Goal: Transaction & Acquisition: Purchase product/service

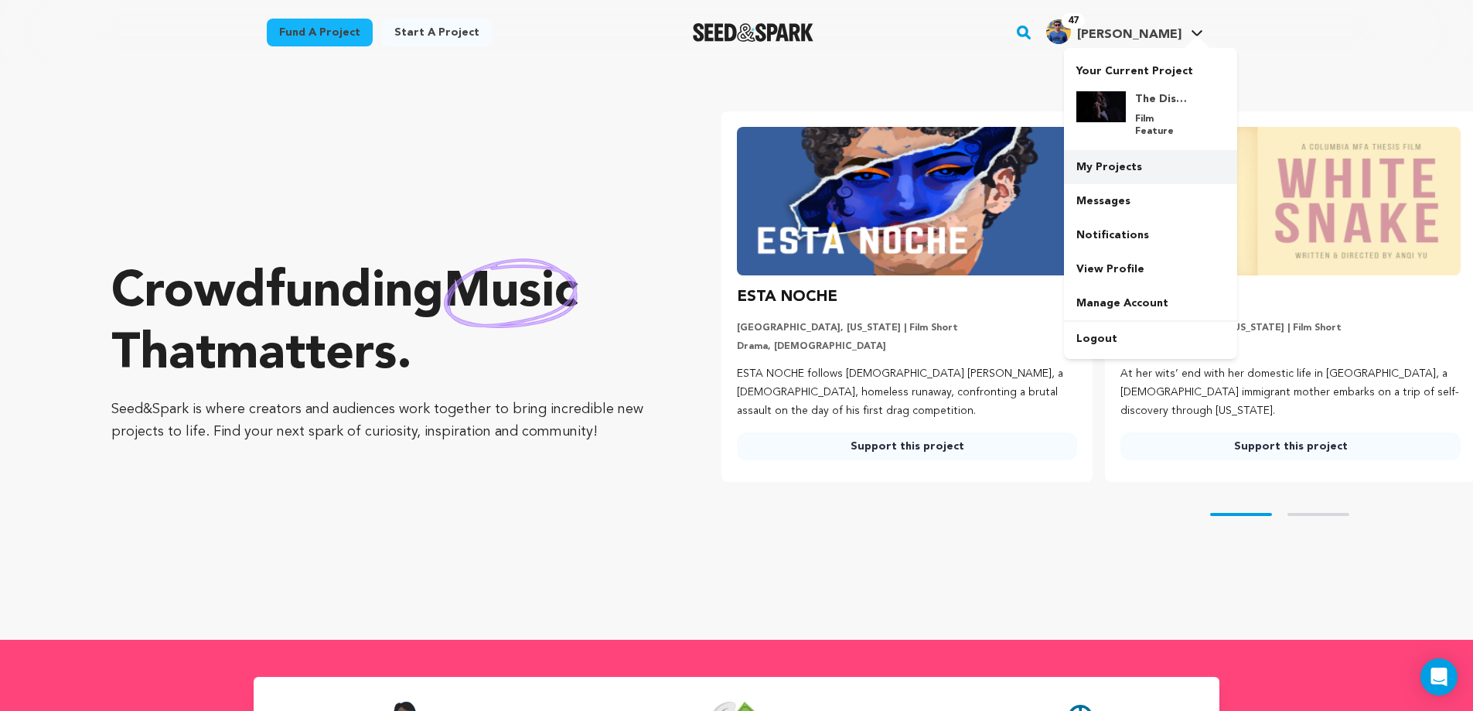
click at [1119, 160] on link "My Projects" at bounding box center [1150, 167] width 173 height 34
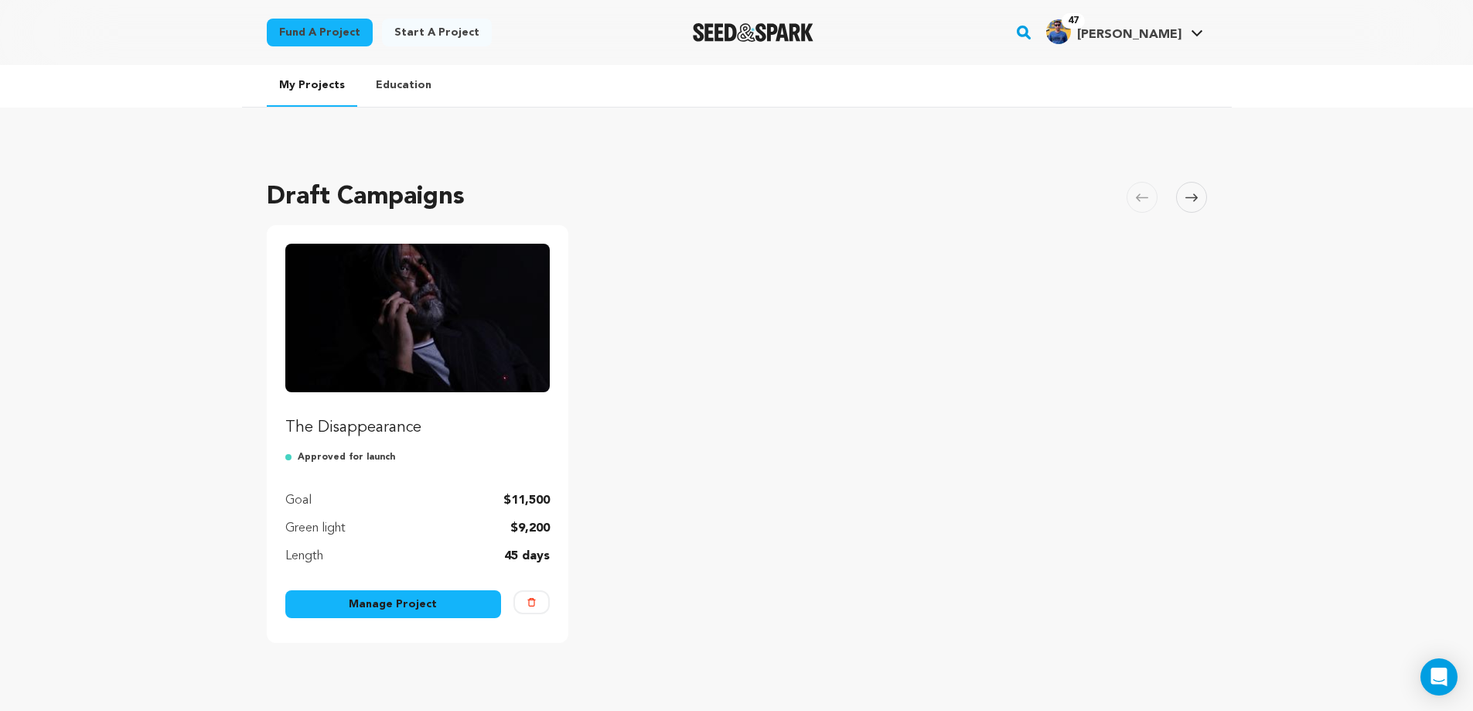
click at [493, 329] on img "Fund The Disappearance" at bounding box center [417, 318] width 265 height 148
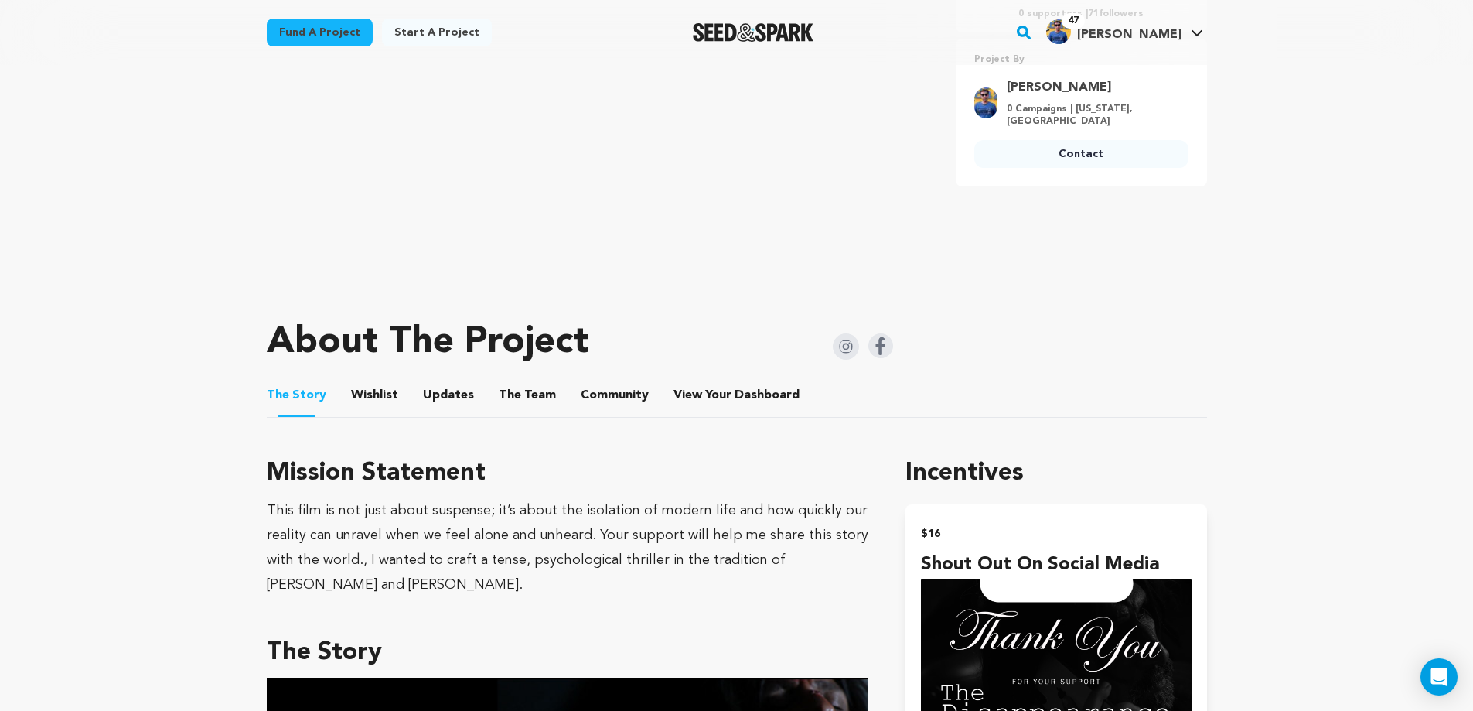
scroll to position [464, 0]
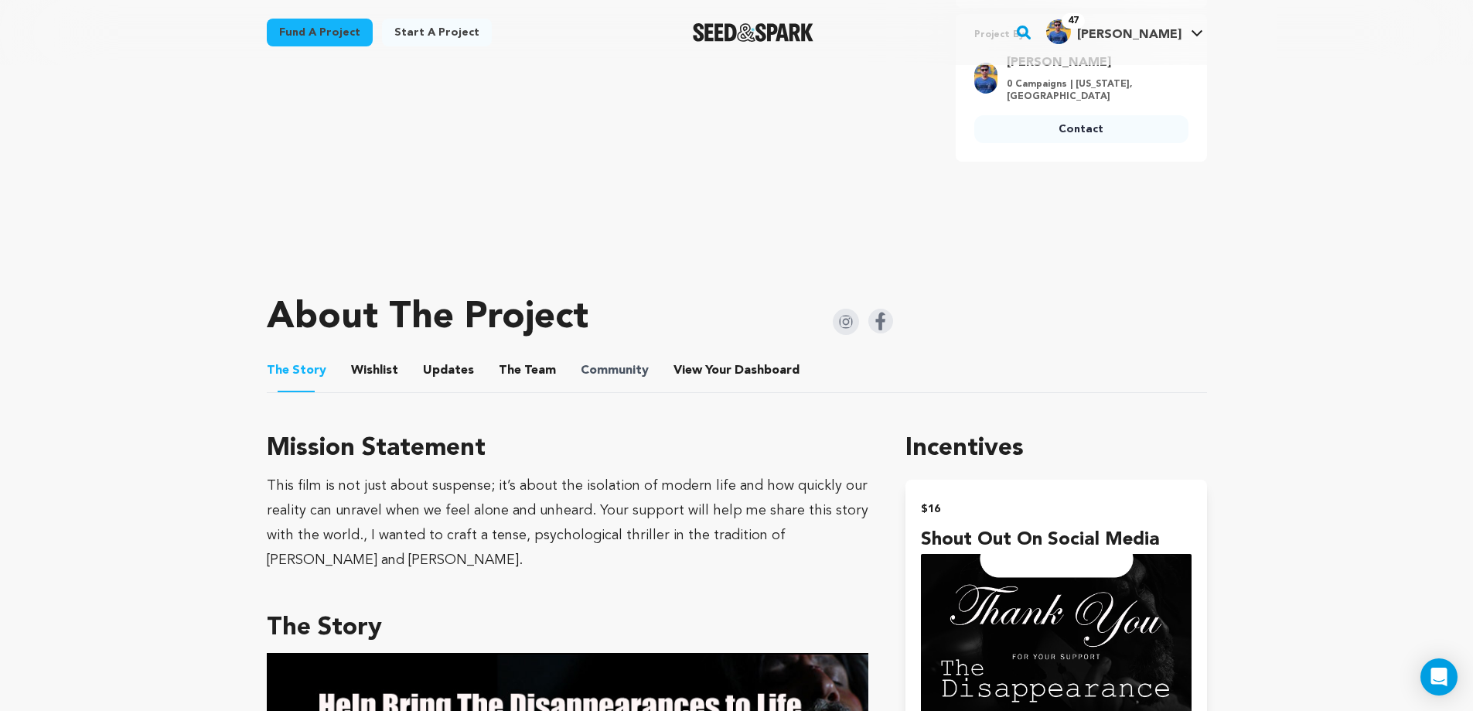
click at [632, 379] on span "Community" at bounding box center [615, 370] width 68 height 19
click at [581, 380] on li "Community Community" at bounding box center [615, 370] width 68 height 43
click at [607, 363] on button "Community" at bounding box center [614, 373] width 37 height 37
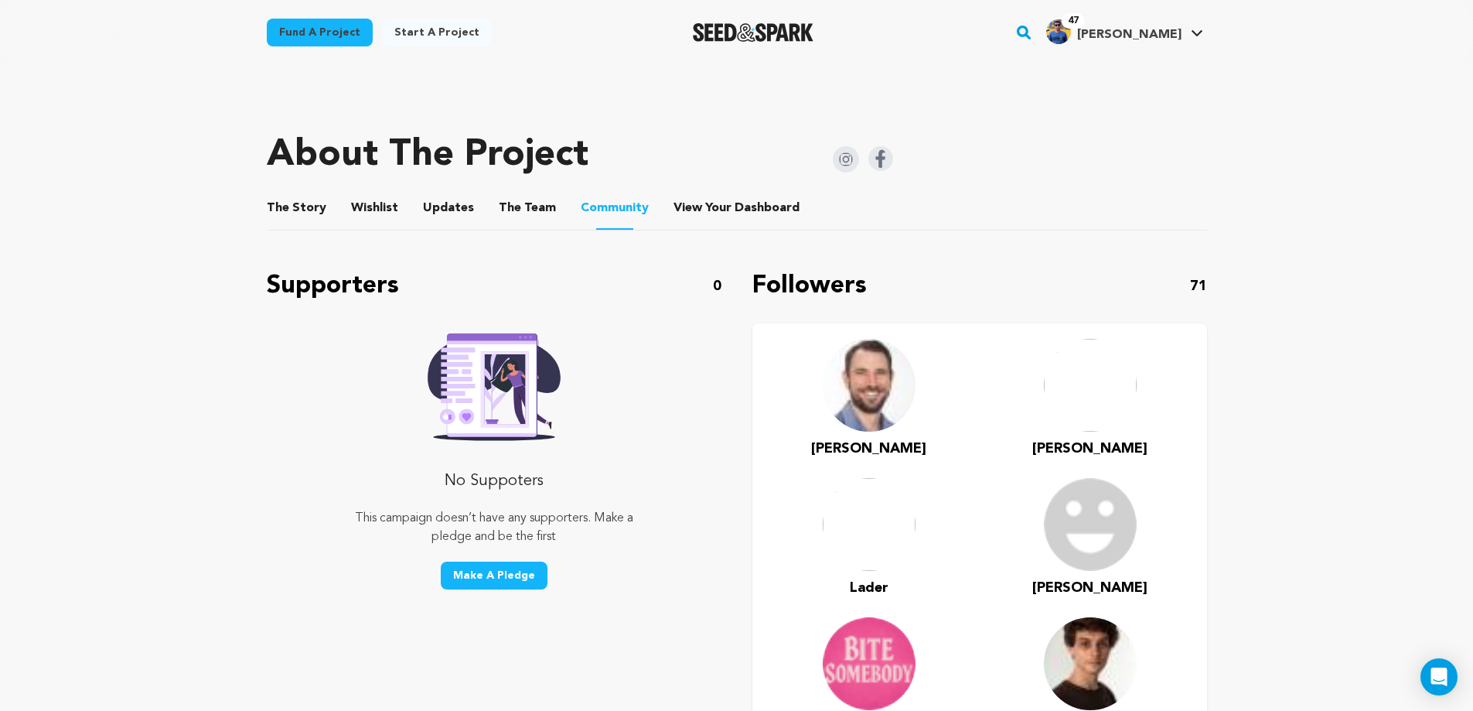
scroll to position [696, 0]
